Goal: Task Accomplishment & Management: Use online tool/utility

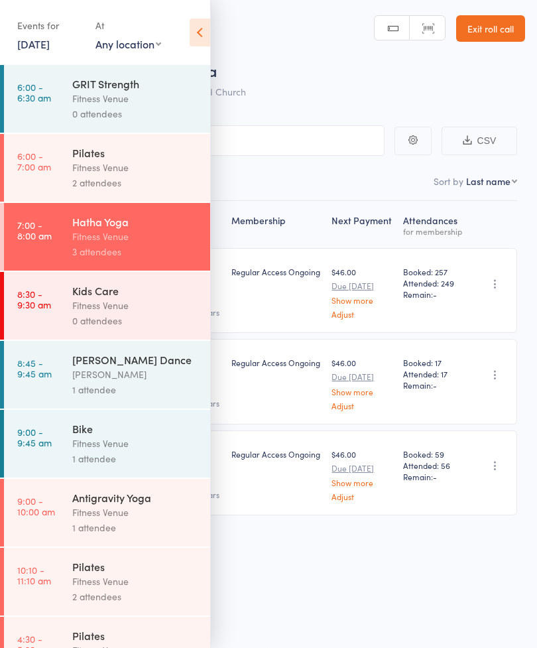
click at [121, 449] on div "Fitness Venue" at bounding box center [135, 443] width 127 height 15
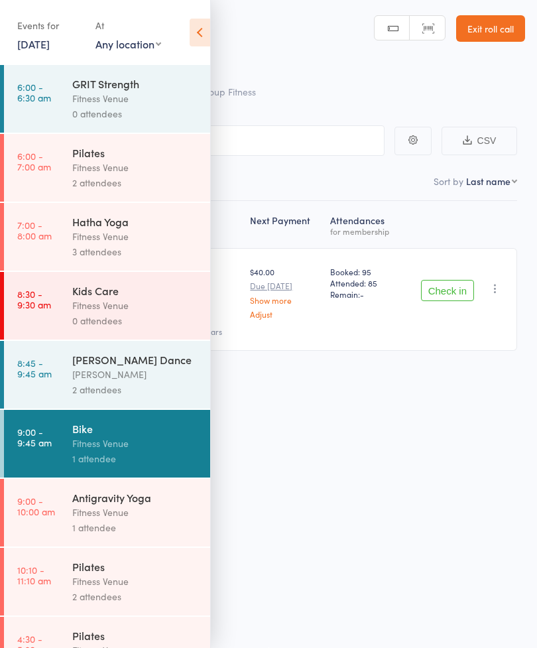
click at [102, 445] on div "Fitness Venue" at bounding box center [135, 443] width 127 height 15
click at [198, 37] on icon at bounding box center [200, 33] width 21 height 28
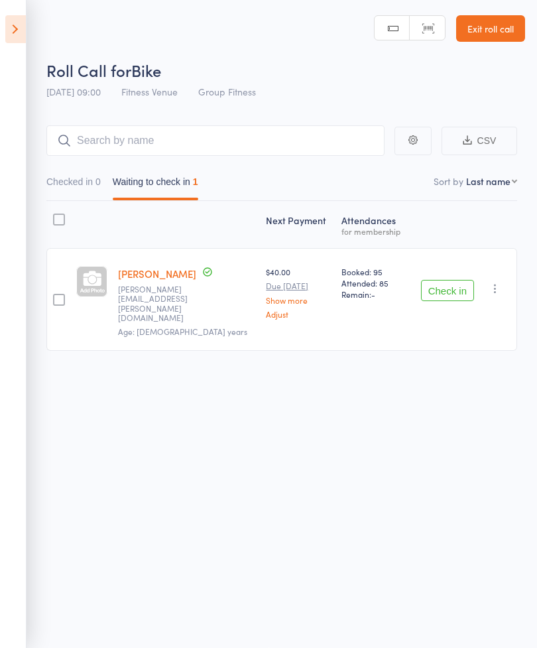
click at [528, 634] on div "Roll Call for Bike 14 Aug 09:00 Fitness Venue Group Fitness Manual search Scann…" at bounding box center [268, 323] width 537 height 648
click at [511, 17] on link "Exit roll call" at bounding box center [491, 28] width 69 height 27
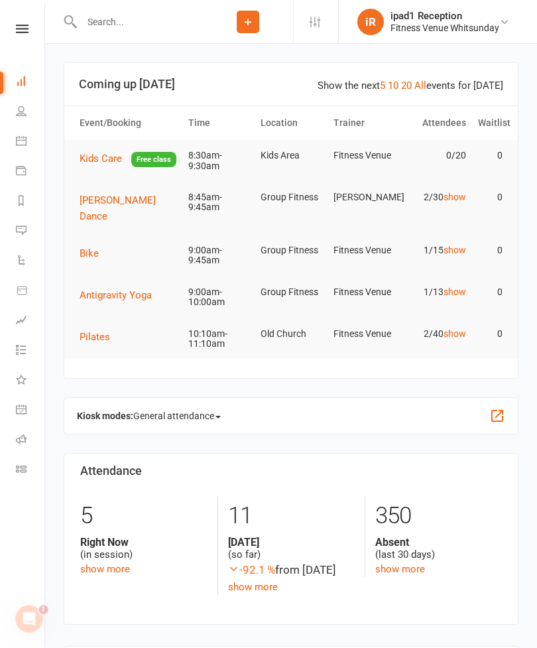
click at [90, 242] on td "Bike" at bounding box center [128, 253] width 109 height 37
click at [377, 567] on link "show more" at bounding box center [401, 569] width 50 height 12
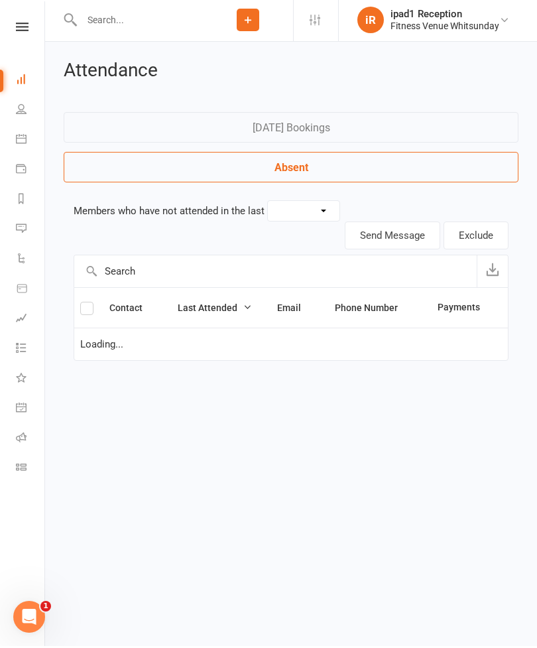
select select "30"
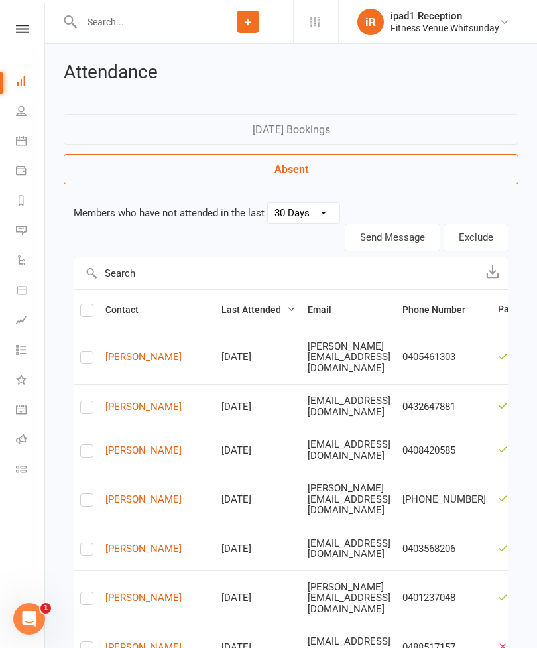
click at [27, 469] on link "Class check-in" at bounding box center [31, 471] width 30 height 30
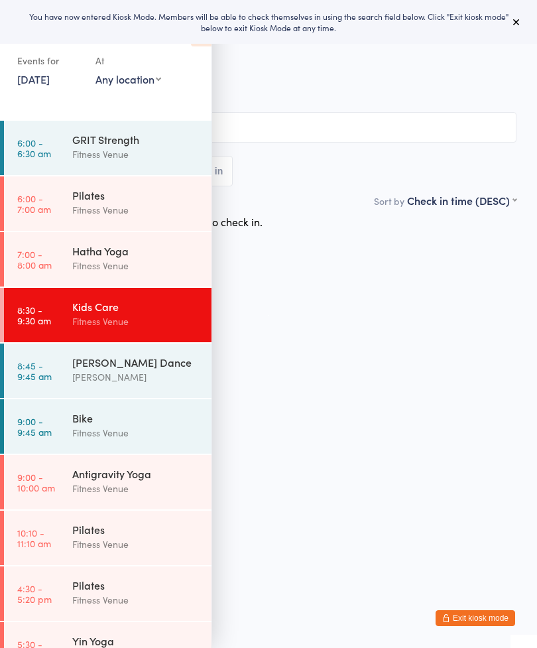
click at [100, 424] on div "Bike" at bounding box center [136, 418] width 128 height 15
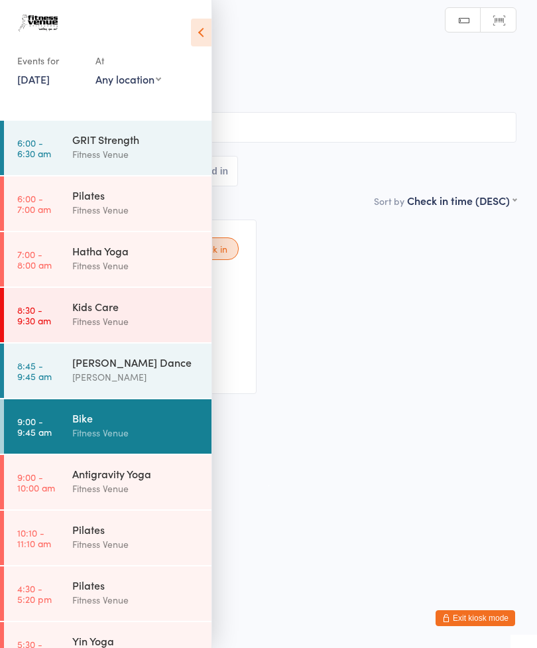
click at [199, 34] on icon at bounding box center [201, 33] width 21 height 28
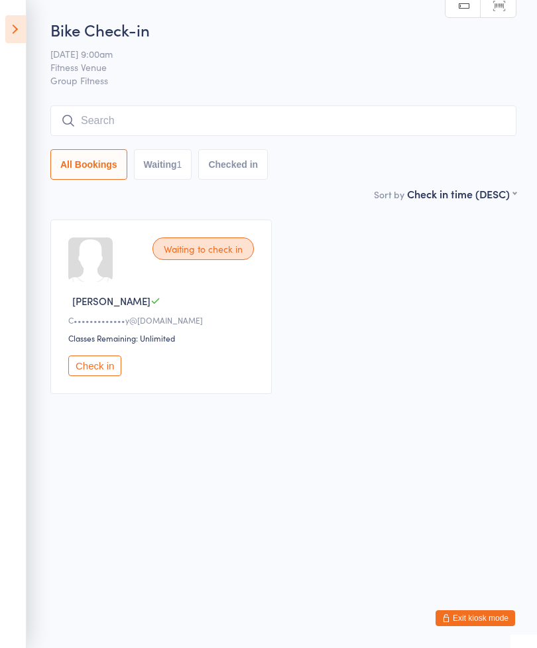
click at [132, 131] on input "search" at bounding box center [283, 121] width 466 height 31
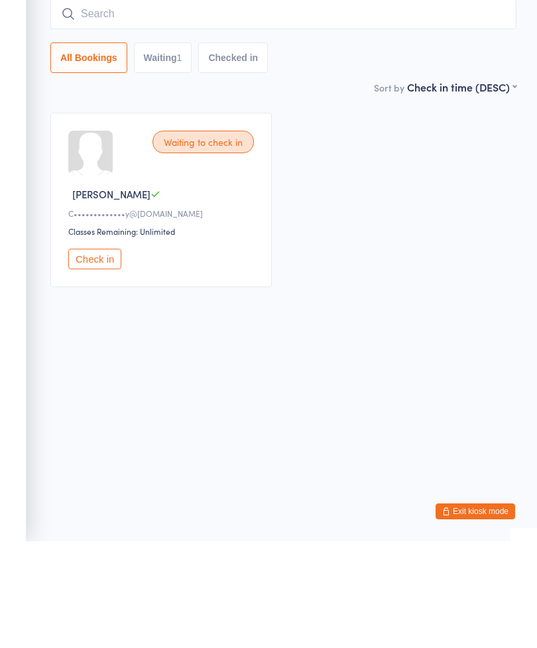
click at [94, 356] on button "Check in" at bounding box center [94, 366] width 53 height 21
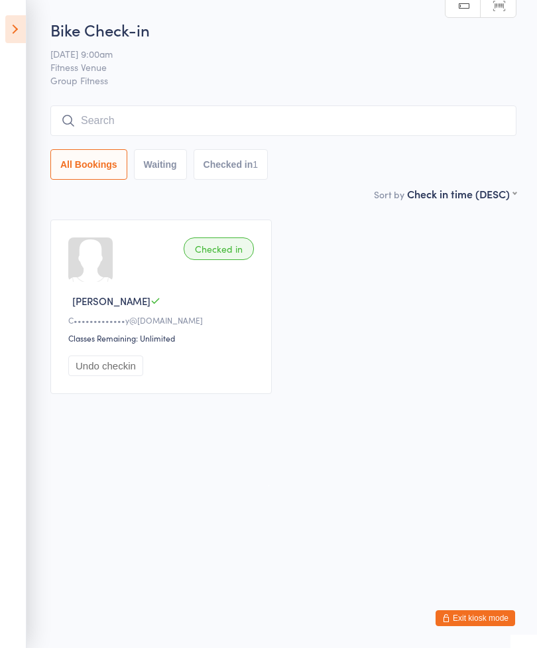
click at [129, 119] on input "search" at bounding box center [283, 121] width 466 height 31
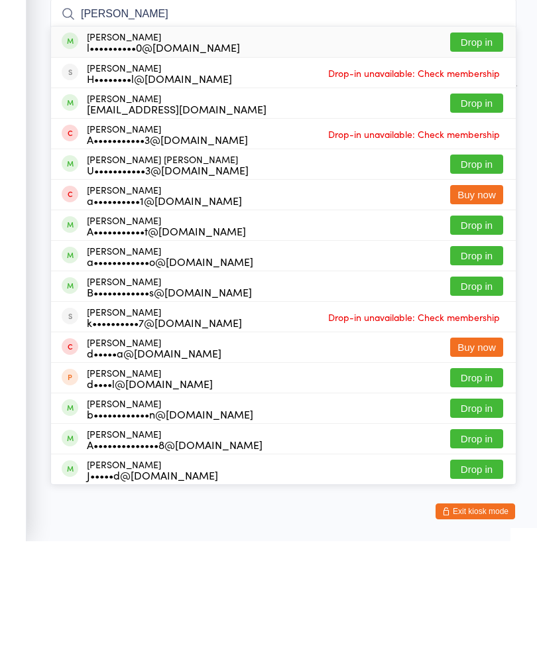
type input "Annie"
click at [469, 139] on button "Drop in" at bounding box center [477, 148] width 53 height 19
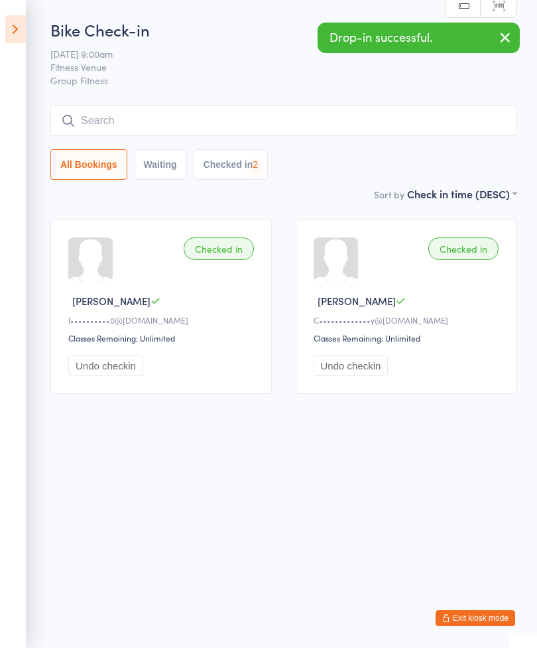
click at [127, 127] on input "search" at bounding box center [283, 121] width 466 height 31
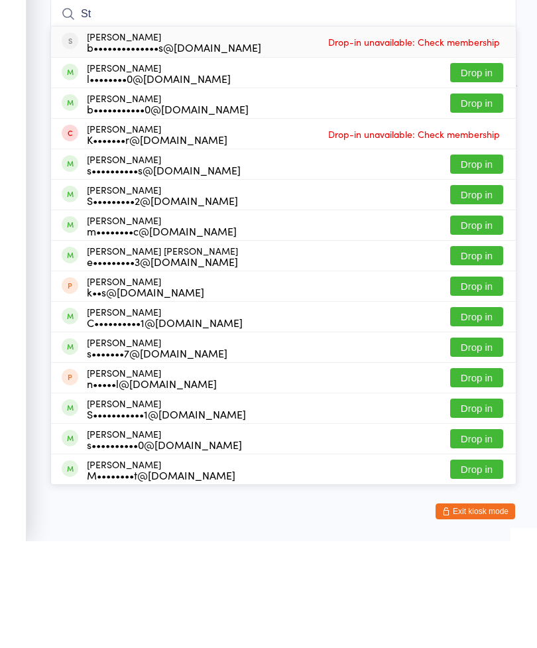
type input "S"
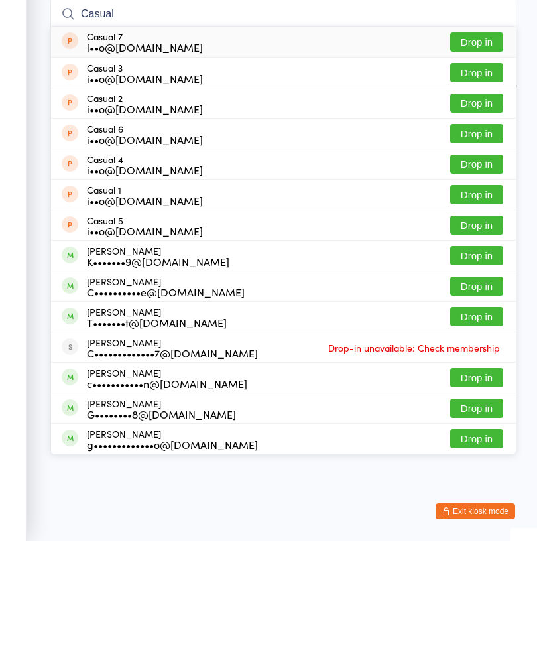
type input "Casual"
click at [492, 292] on button "Drop in" at bounding box center [477, 301] width 53 height 19
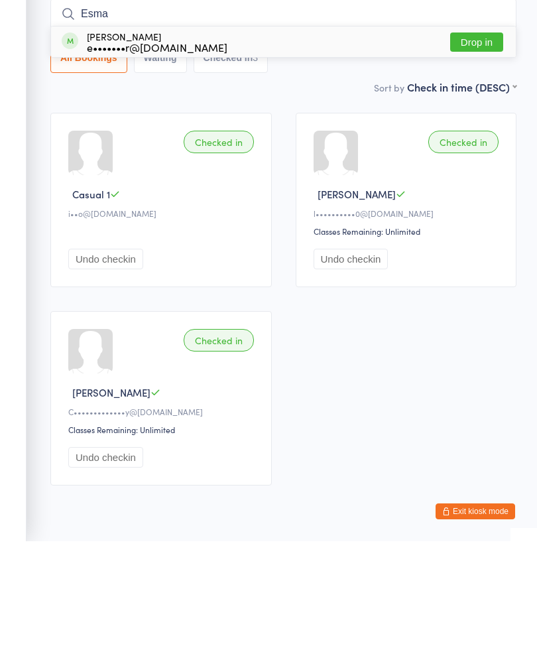
type input "Esma"
click at [470, 139] on button "Drop in" at bounding box center [477, 148] width 53 height 19
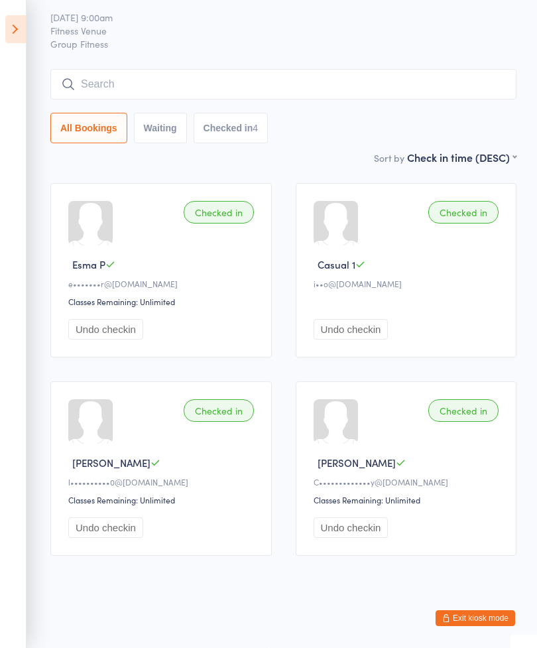
click at [104, 69] on input "search" at bounding box center [283, 84] width 466 height 31
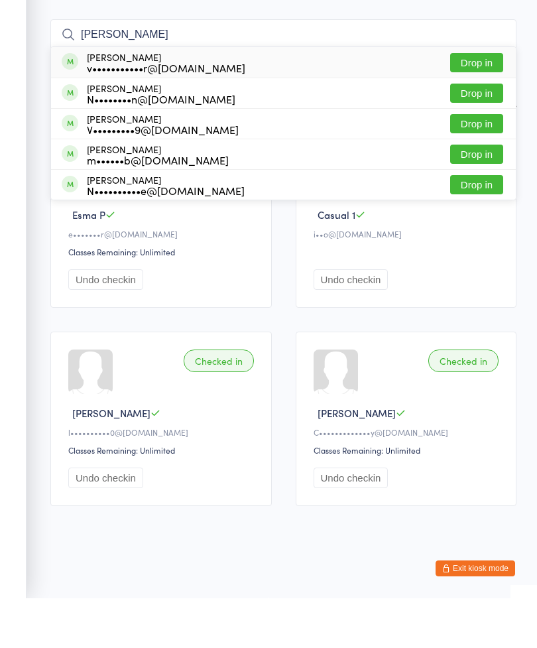
type input "Vikki"
click at [474, 103] on button "Drop in" at bounding box center [477, 112] width 53 height 19
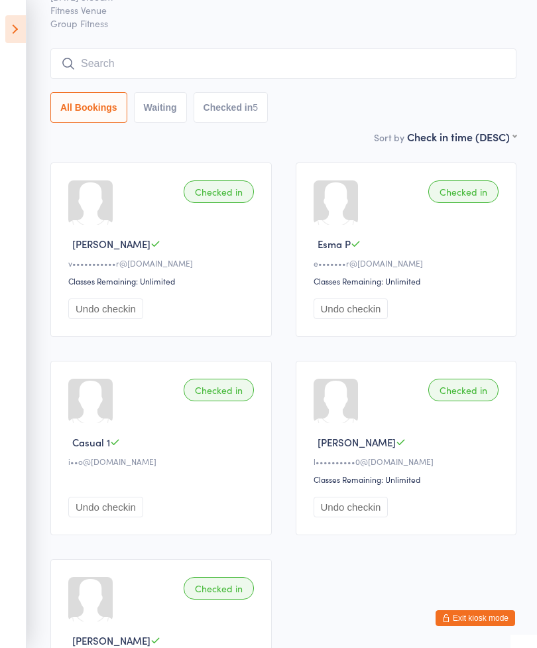
click at [96, 62] on input "search" at bounding box center [283, 63] width 466 height 31
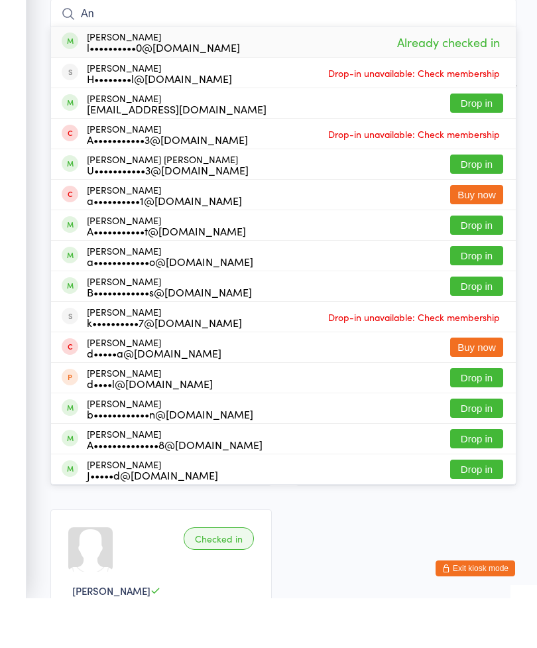
type input "A"
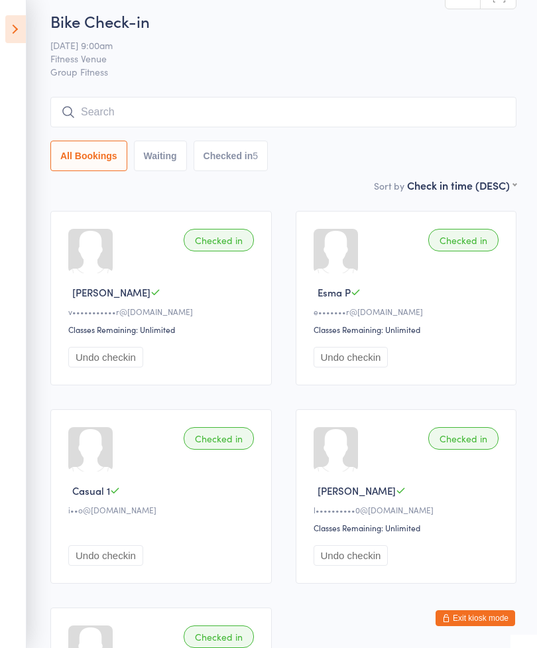
scroll to position [0, 0]
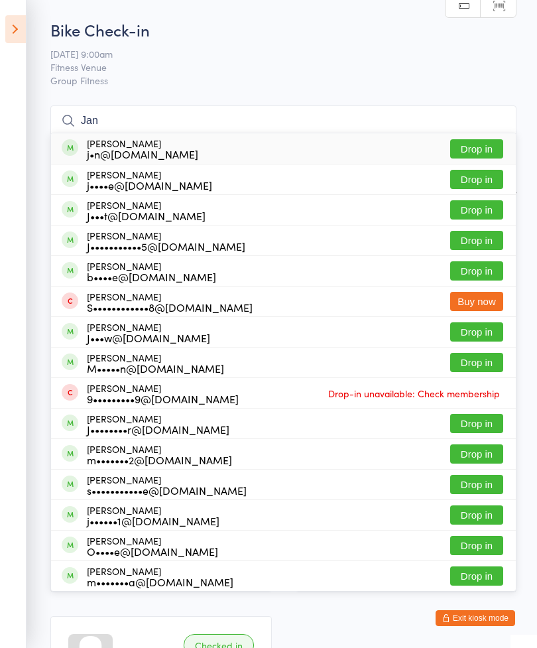
type input "Jan"
click at [490, 184] on button "Drop in" at bounding box center [477, 179] width 53 height 19
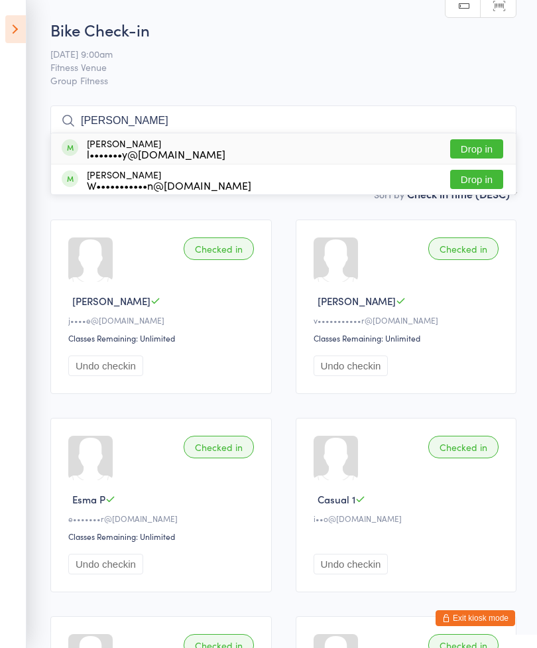
type input "Wendy"
click at [481, 149] on button "Drop in" at bounding box center [477, 148] width 53 height 19
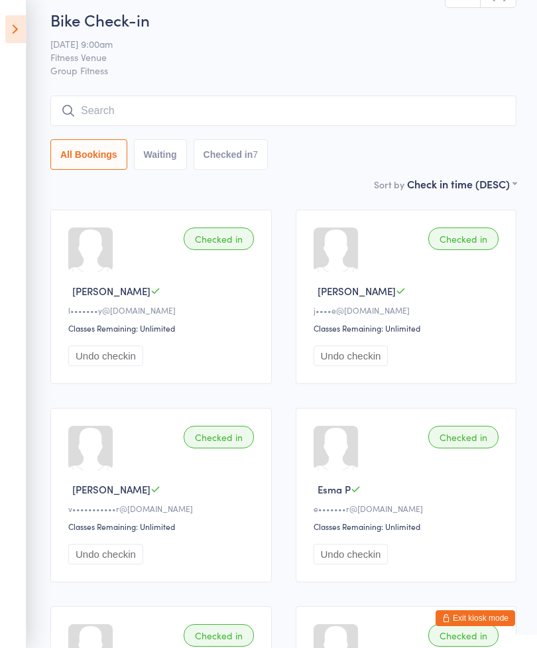
scroll to position [8, 0]
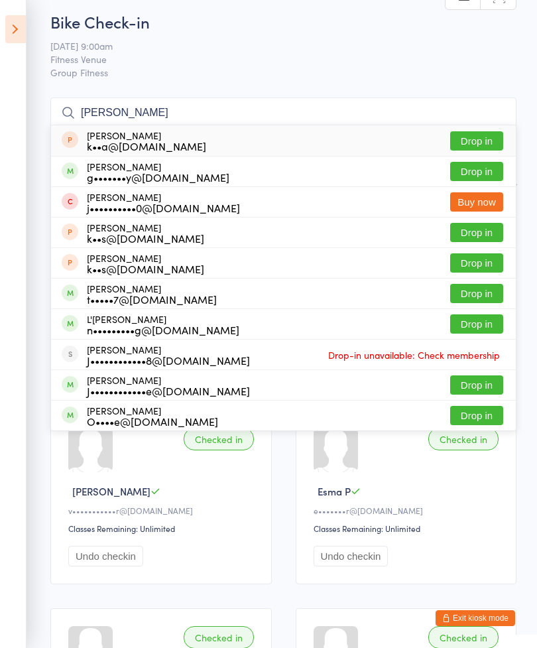
type input "Jonele"
click at [480, 176] on button "Drop in" at bounding box center [477, 171] width 53 height 19
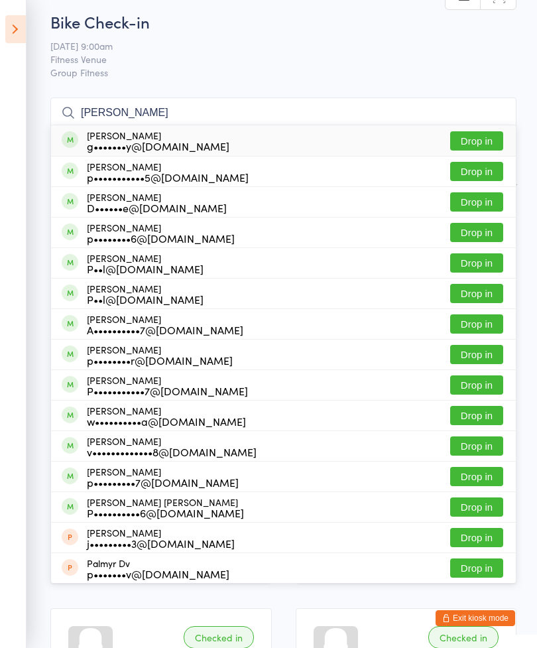
type input "Paul"
click at [478, 289] on button "Drop in" at bounding box center [477, 293] width 53 height 19
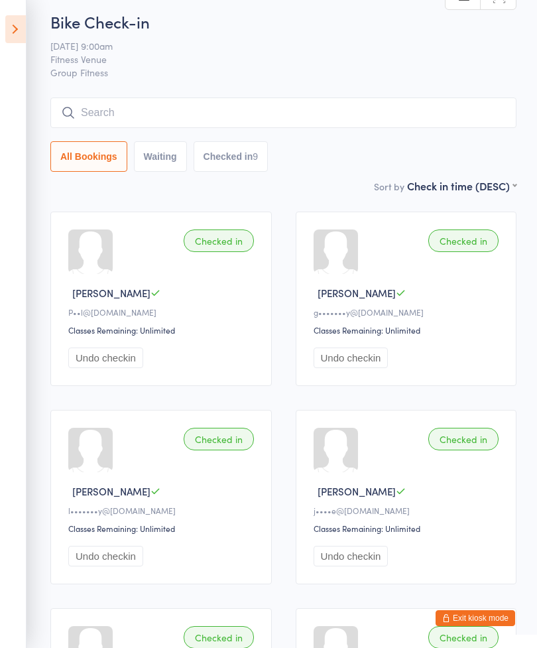
click at [123, 109] on input "search" at bounding box center [283, 113] width 466 height 31
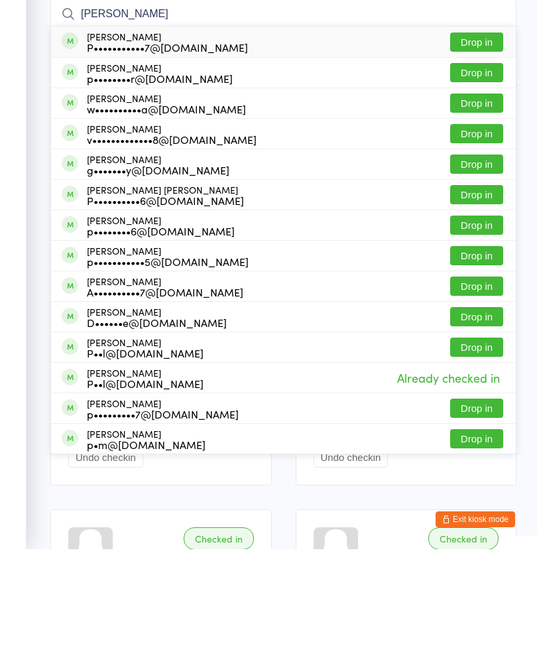
type input "Paula"
click at [478, 192] on button "Drop in" at bounding box center [477, 201] width 53 height 19
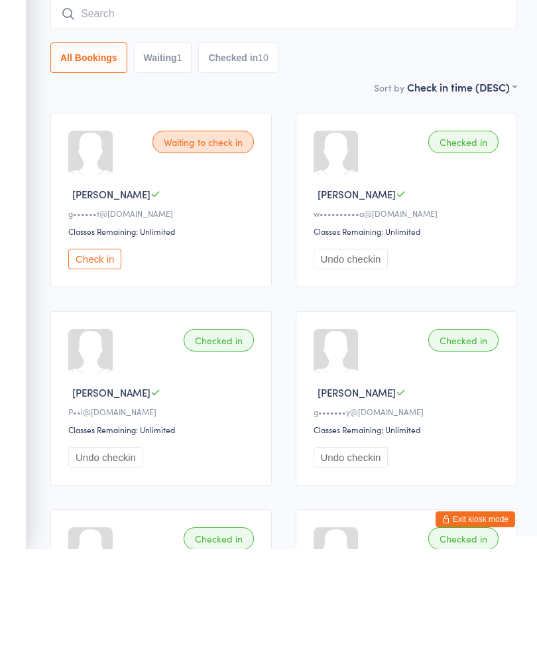
click at [100, 348] on button "Check in" at bounding box center [94, 358] width 53 height 21
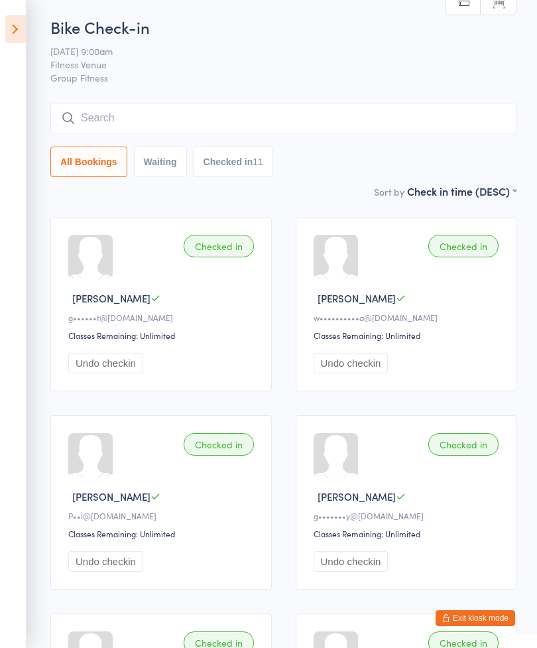
scroll to position [2, 0]
click at [155, 121] on input "search" at bounding box center [283, 119] width 466 height 31
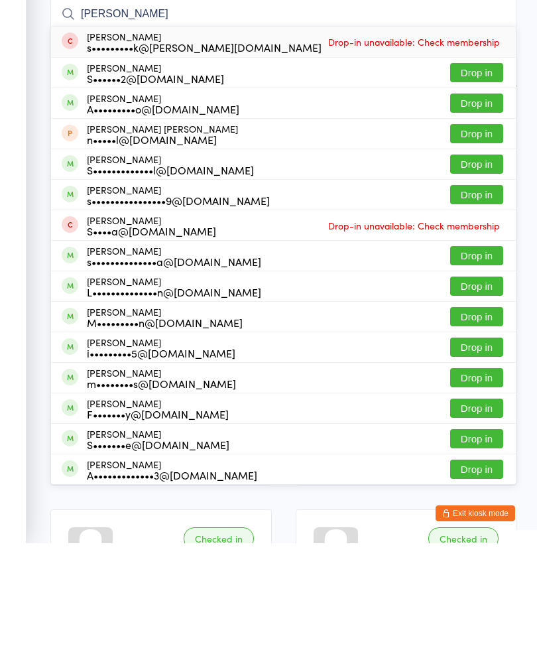
type input "Sandy"
click at [478, 290] on button "Drop in" at bounding box center [477, 299] width 53 height 19
